Goal: Go to known website: Access a specific website the user already knows

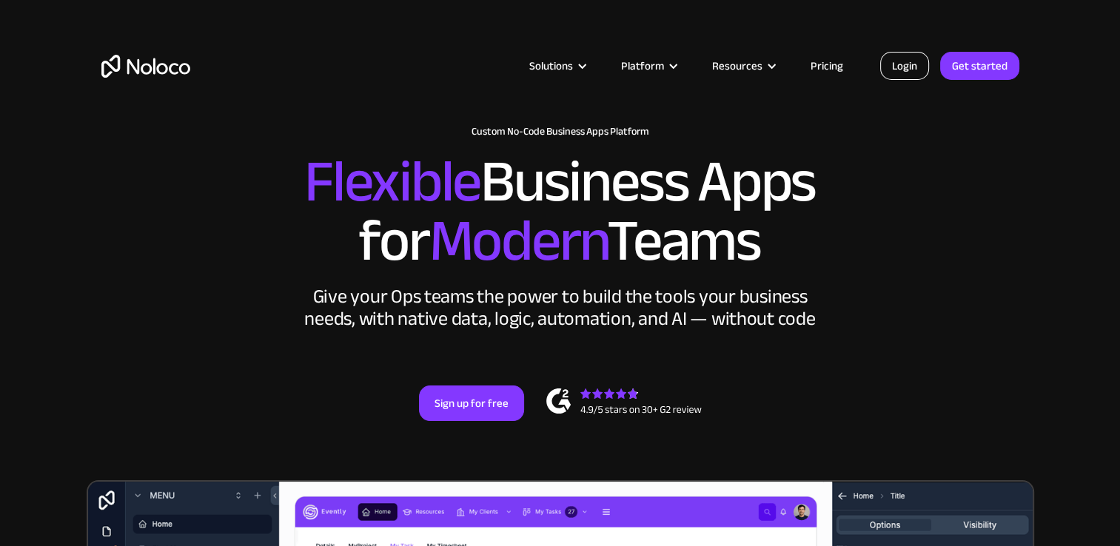
click at [906, 67] on link "Login" at bounding box center [904, 66] width 49 height 28
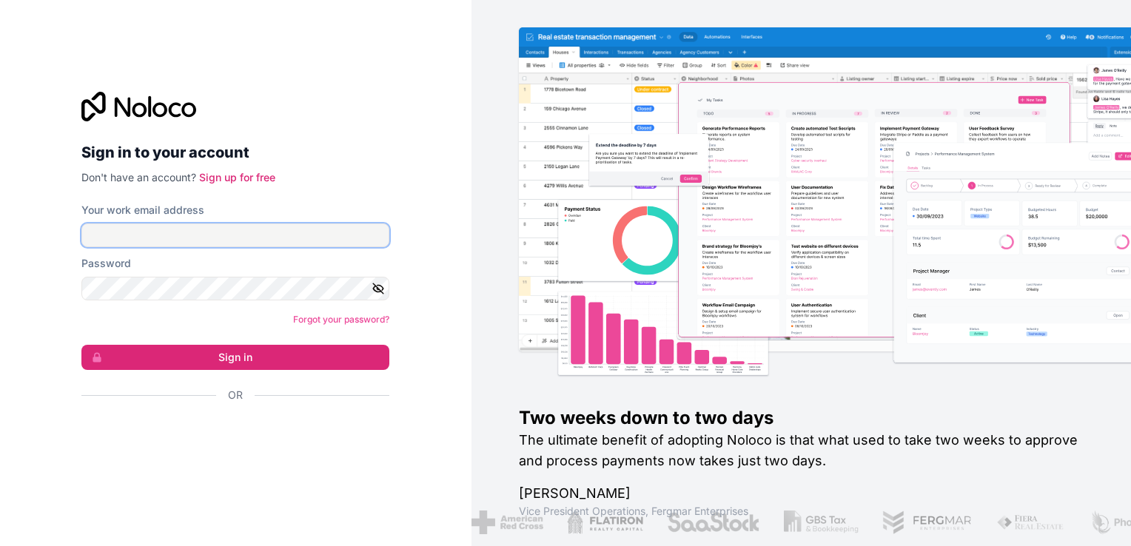
type input "[PERSON_NAME][EMAIL_ADDRESS][DOMAIN_NAME]"
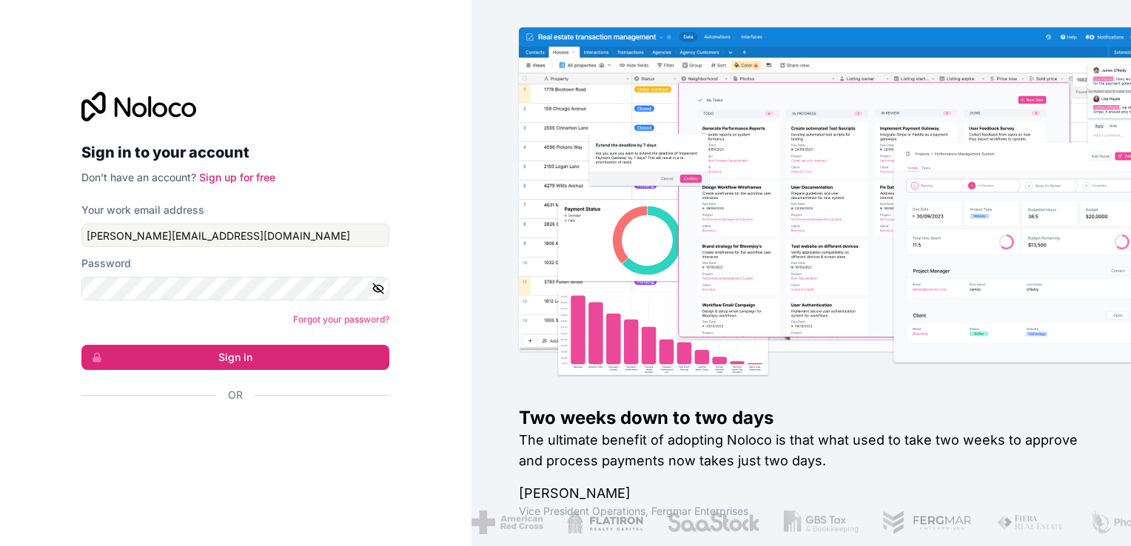
click at [378, 283] on icon "button" at bounding box center [378, 288] width 13 height 13
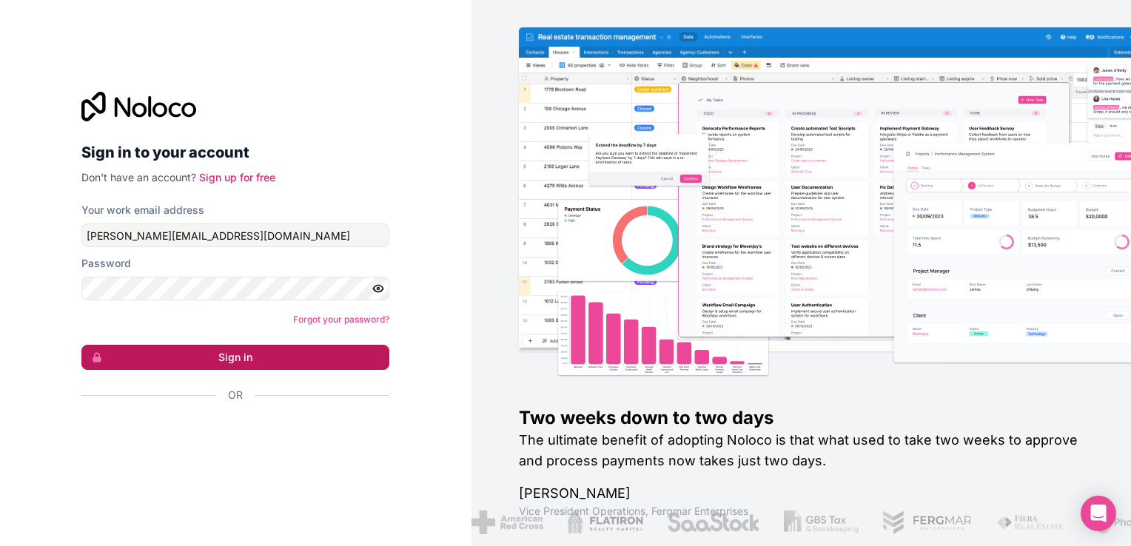
click at [284, 360] on button "Sign in" at bounding box center [235, 357] width 308 height 25
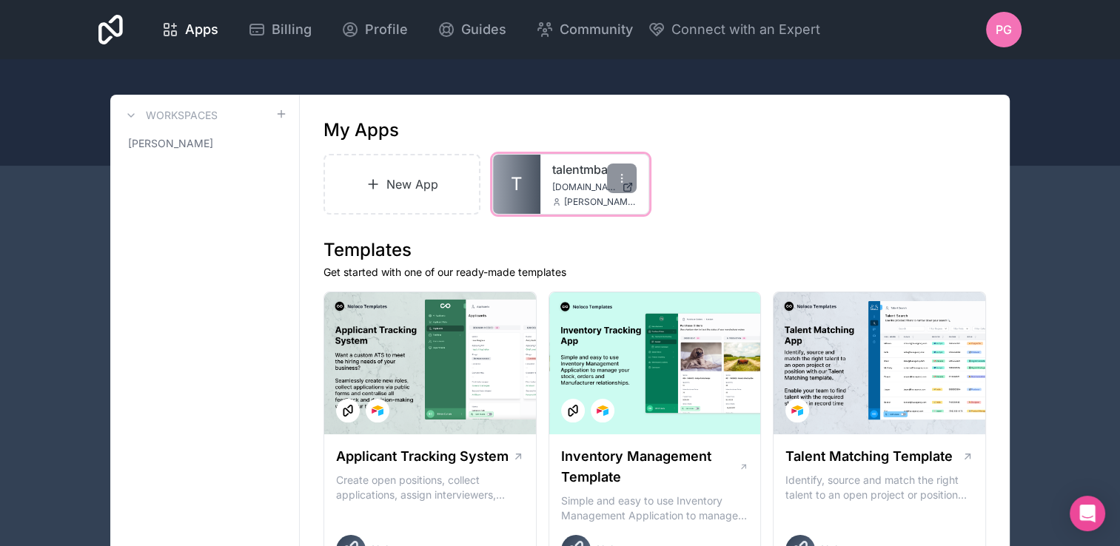
click at [557, 189] on span "[DOMAIN_NAME]" at bounding box center [584, 187] width 64 height 12
